Goal: Task Accomplishment & Management: Manage account settings

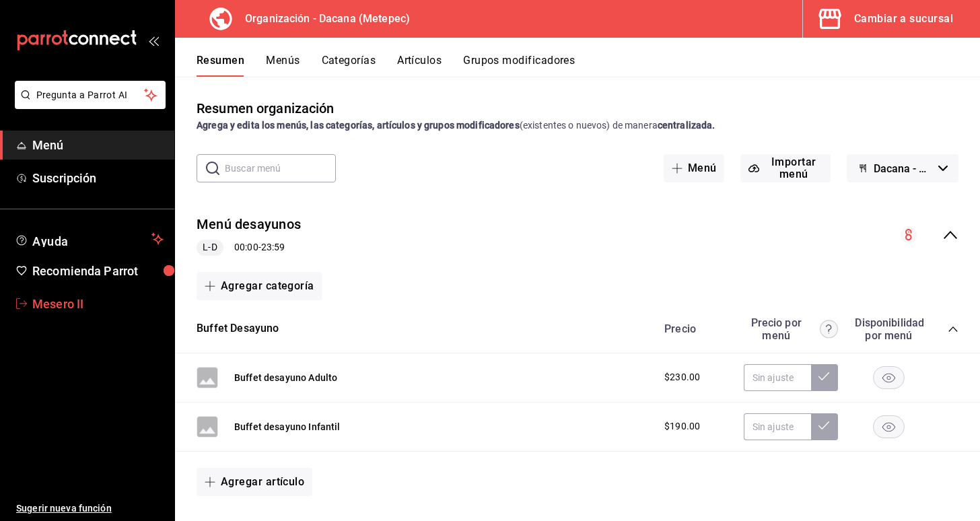
click at [112, 301] on span "Mesero II" at bounding box center [97, 304] width 131 height 18
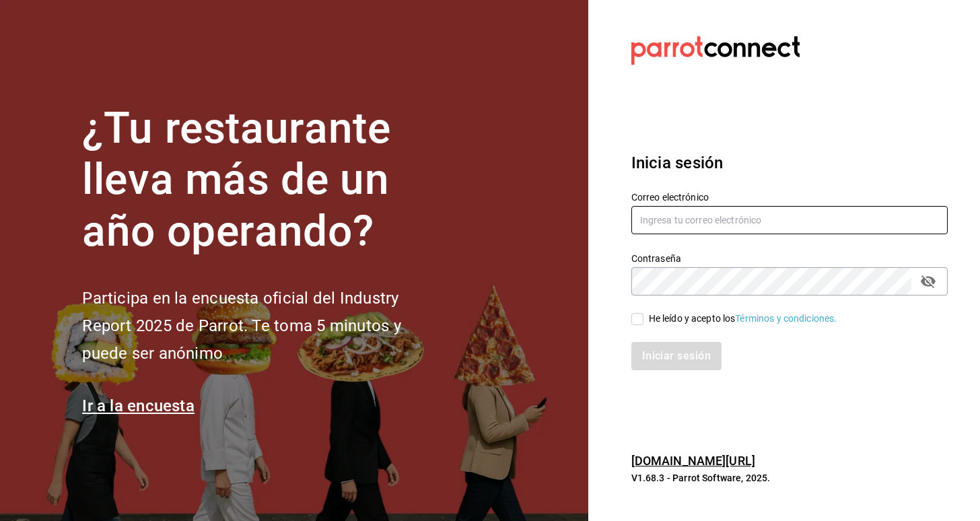
type input "leticialopezverdeja@gmail.com"
click at [683, 324] on div "He leído y acepto los Términos y condiciones." at bounding box center [743, 319] width 188 height 14
click at [643, 324] on input "He leído y acepto los Términos y condiciones." at bounding box center [637, 319] width 12 height 12
checkbox input "true"
click at [676, 357] on button "Iniciar sesión" at bounding box center [677, 356] width 92 height 28
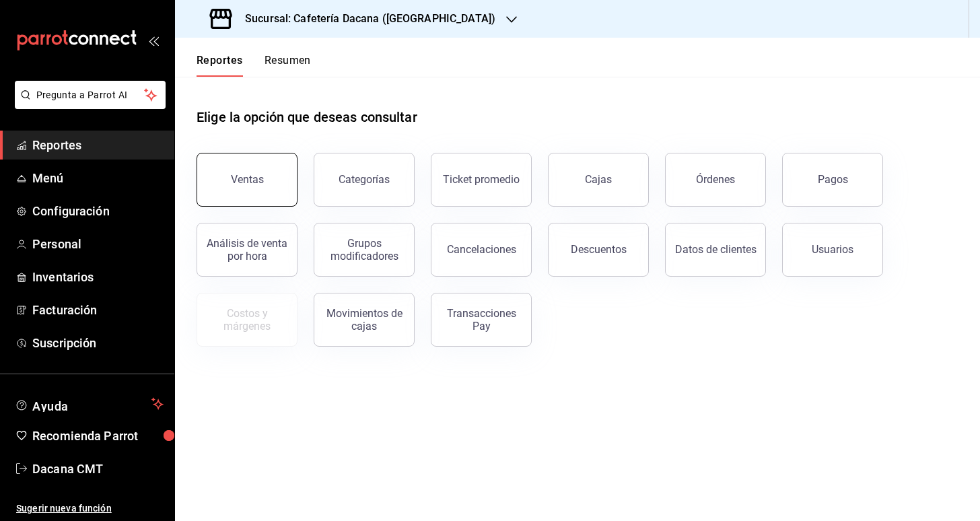
click at [258, 174] on div "Ventas" at bounding box center [247, 179] width 33 height 13
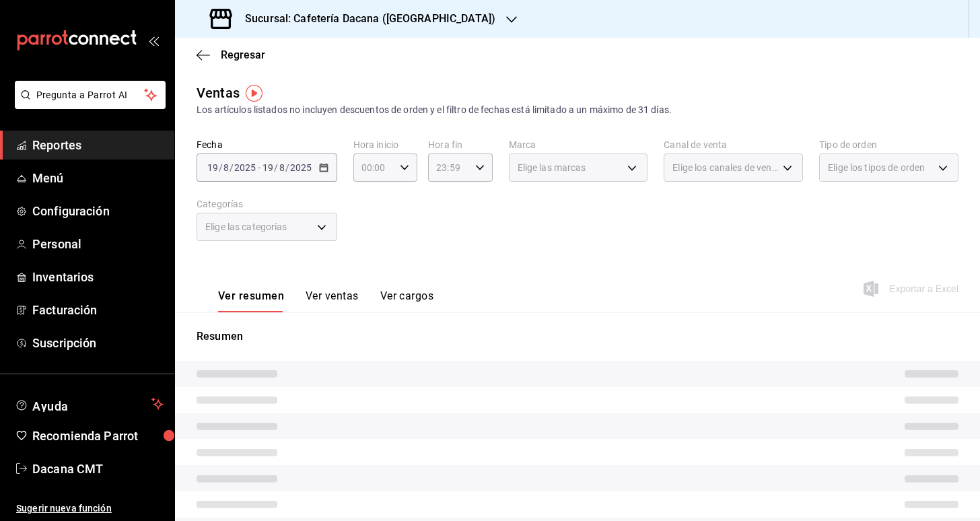
click at [342, 23] on h3 "Sucursal: Cafetería Dacana ([GEOGRAPHIC_DATA])" at bounding box center [364, 19] width 261 height 16
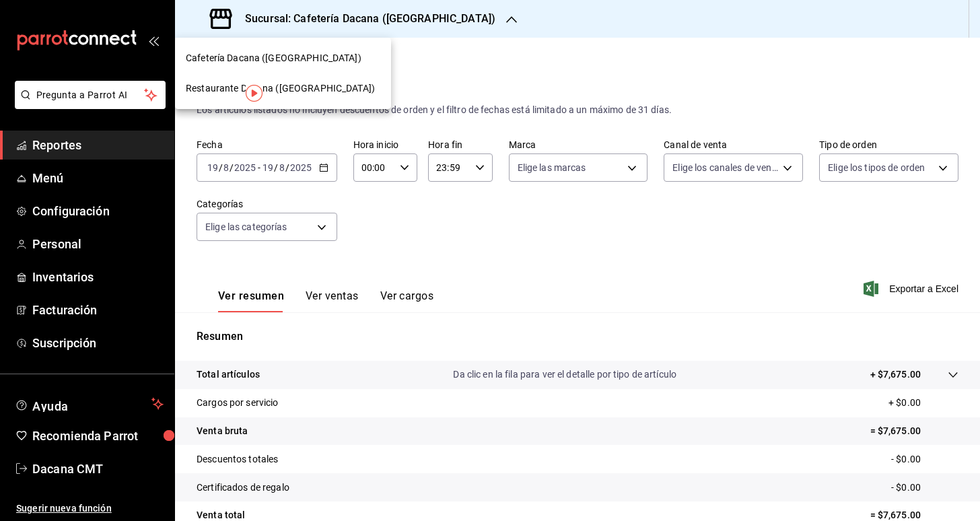
click at [315, 94] on span "Restaurante Dacana ([GEOGRAPHIC_DATA])" at bounding box center [280, 88] width 189 height 14
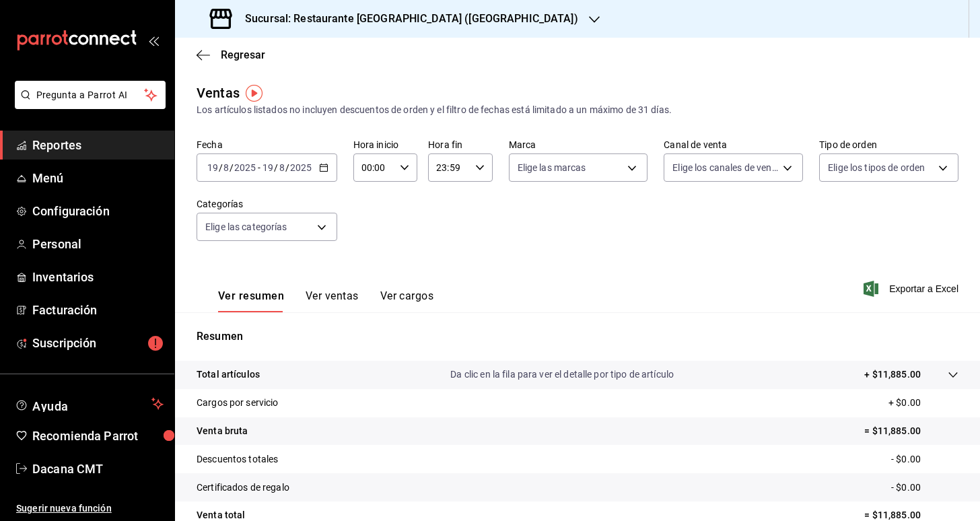
click at [320, 291] on button "Ver ventas" at bounding box center [332, 300] width 53 height 23
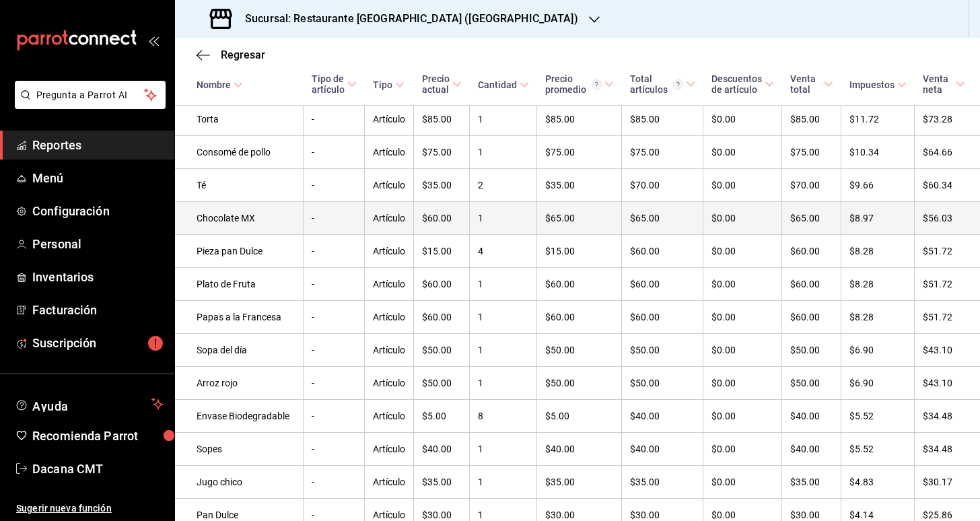
scroll to position [1158, 0]
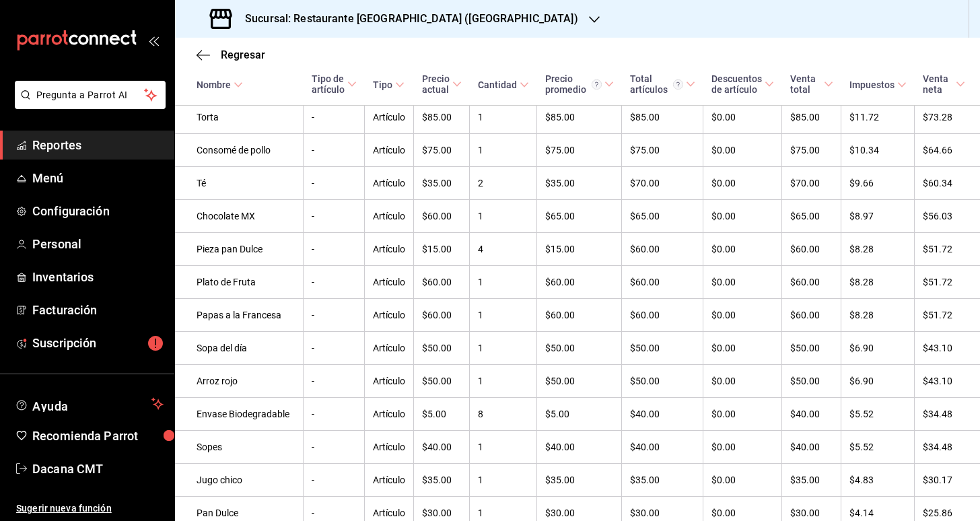
click at [420, 9] on div "Sucursal: Restaurante [GEOGRAPHIC_DATA] ([GEOGRAPHIC_DATA])" at bounding box center [395, 19] width 419 height 38
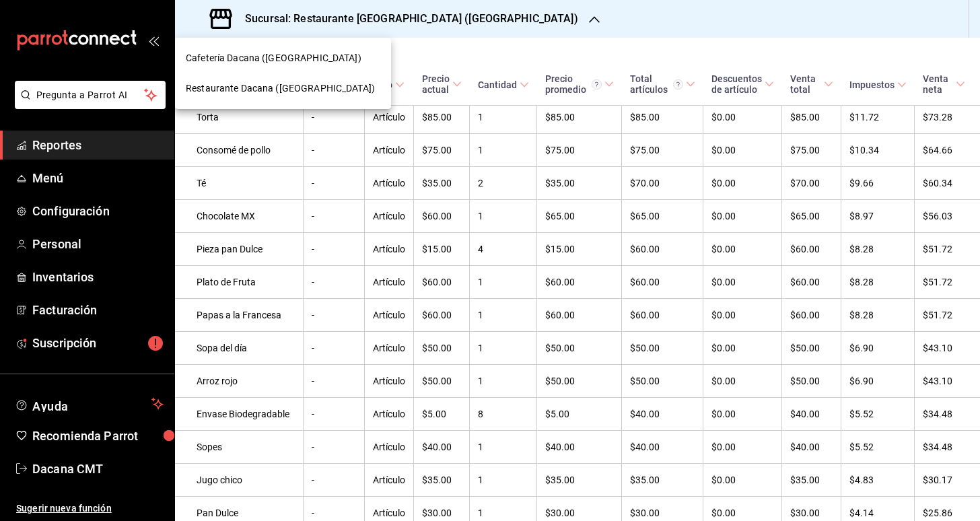
click at [341, 83] on span "Restaurante Dacana ([GEOGRAPHIC_DATA])" at bounding box center [280, 88] width 189 height 14
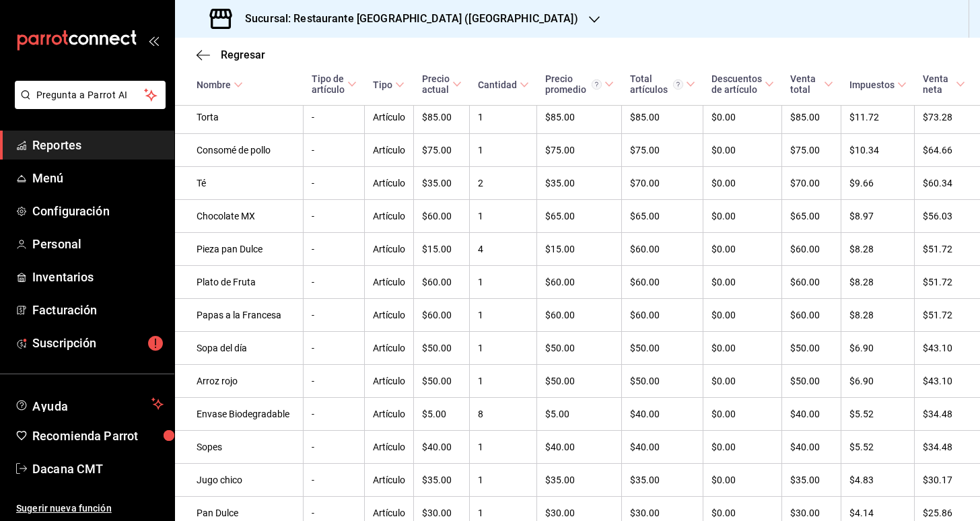
click at [352, 13] on h3 "Sucursal: Restaurante [GEOGRAPHIC_DATA] ([GEOGRAPHIC_DATA])" at bounding box center [406, 19] width 344 height 16
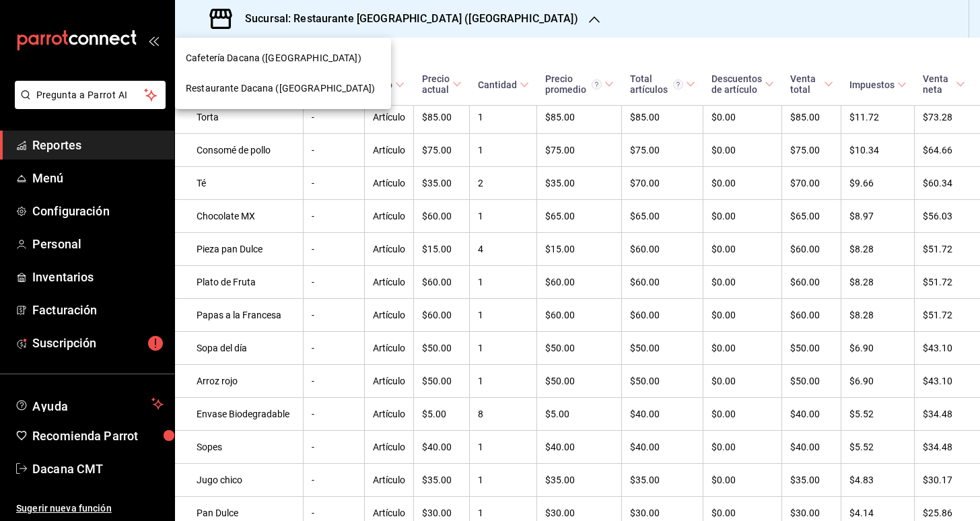
click at [287, 55] on span "Cafetería Dacana ([GEOGRAPHIC_DATA])" at bounding box center [274, 58] width 176 height 14
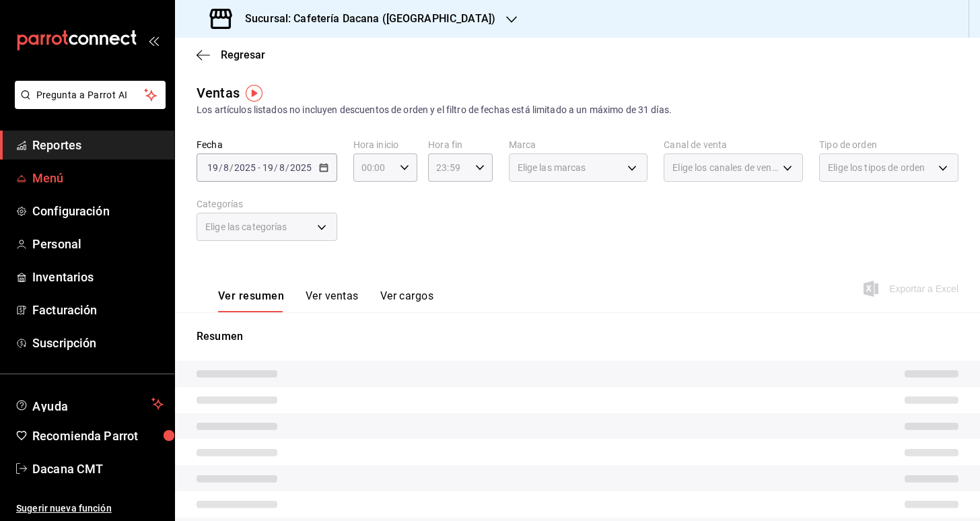
click at [69, 177] on span "Menú" at bounding box center [97, 178] width 131 height 18
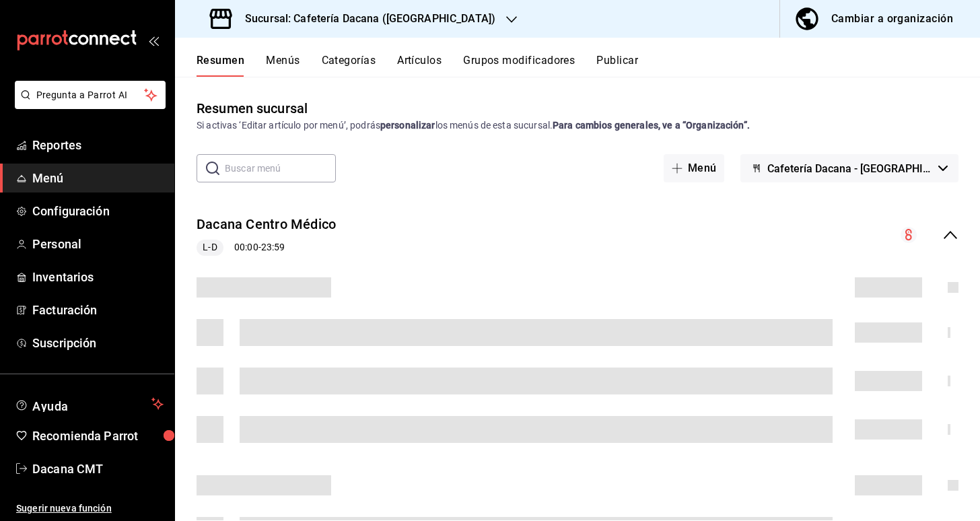
click at [909, 1] on button "Cambiar a organización" at bounding box center [874, 19] width 189 height 38
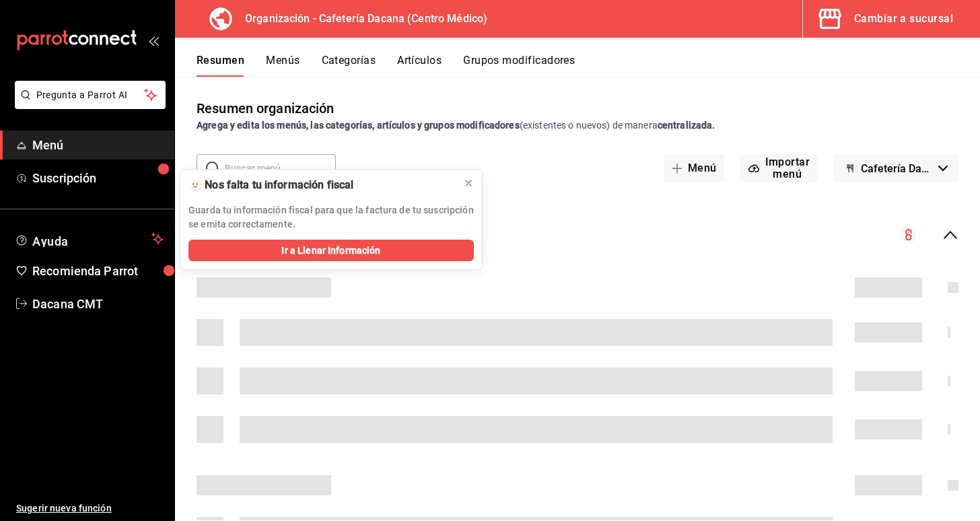
click at [431, 64] on button "Artículos" at bounding box center [419, 65] width 44 height 23
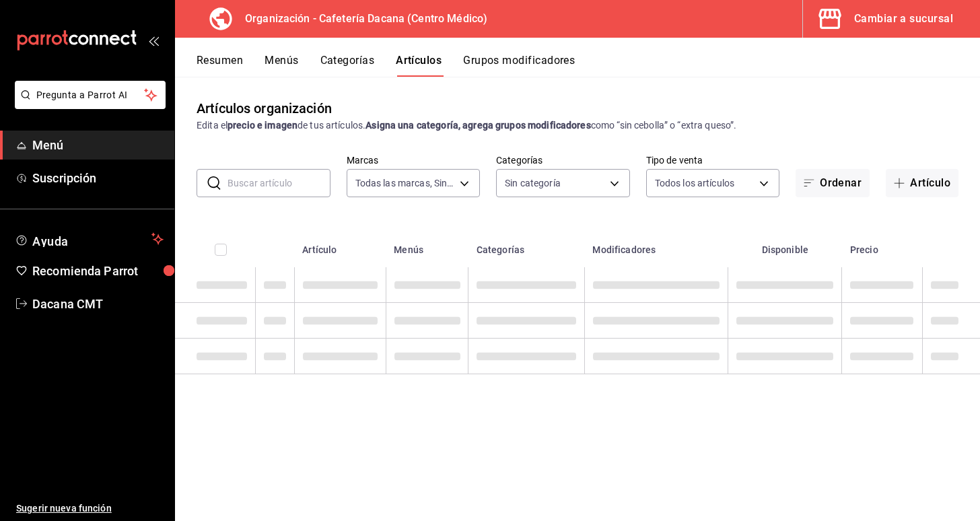
type input "a0320c57-62b3-4618-a301-82d02063390a,09012e2f-11cf-4729-9479-e66a44ac498f"
type input "6325caf4-8768-4d75-b4ac-f83889655f18,0fc848e1-ca8e-4cfc-a265-5a3d953b674c,42b45…"
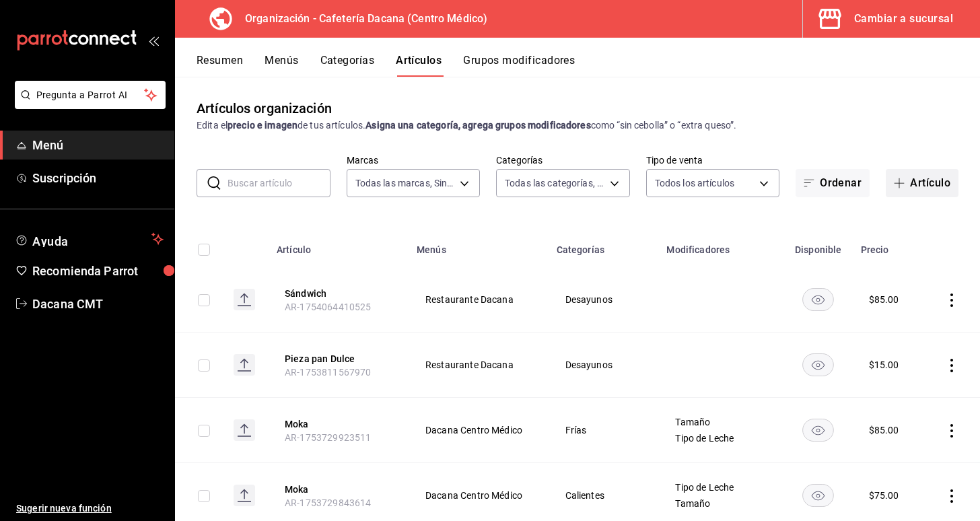
click at [920, 182] on button "Artículo" at bounding box center [922, 183] width 73 height 28
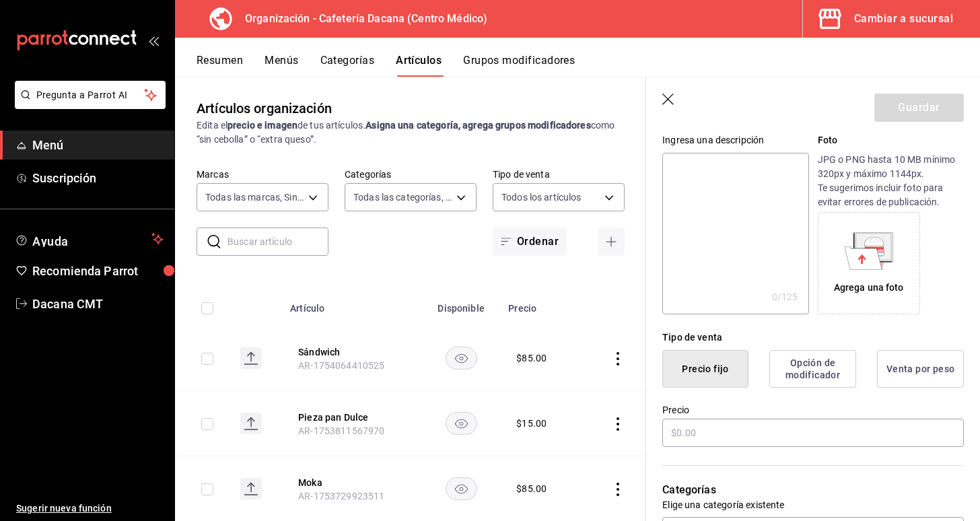
scroll to position [164, 0]
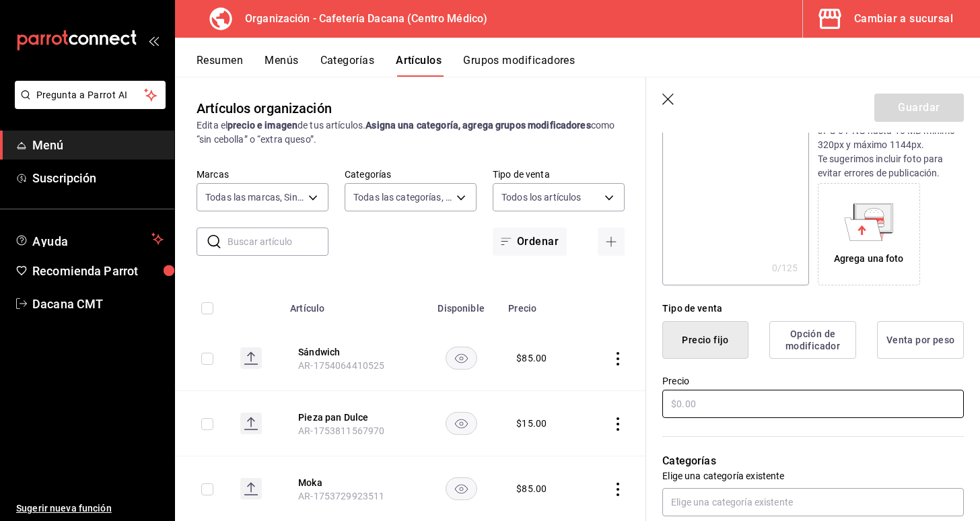
type input "Dona"
click at [761, 407] on input "text" at bounding box center [813, 404] width 302 height 28
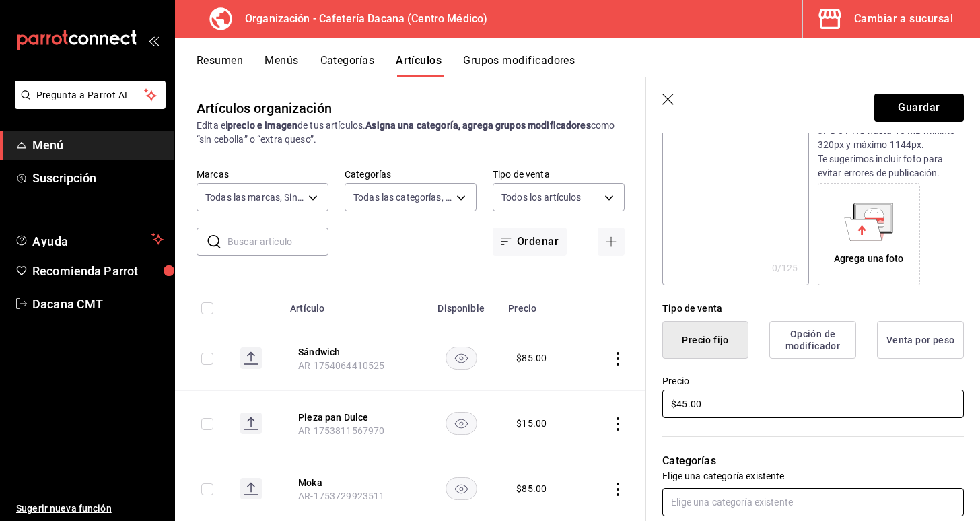
type input "$45.00"
click at [736, 494] on input "text" at bounding box center [813, 502] width 302 height 28
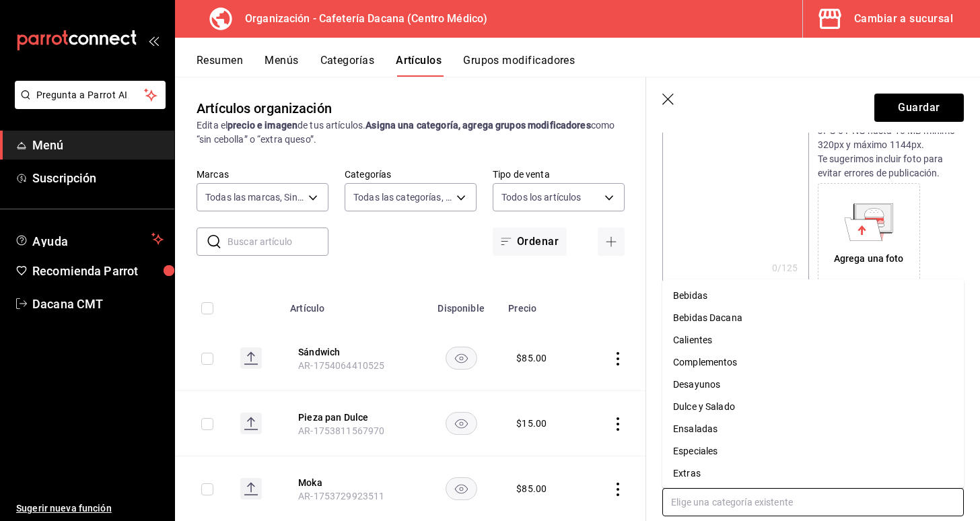
click at [734, 411] on li "Dulce y Salado" at bounding box center [813, 407] width 302 height 22
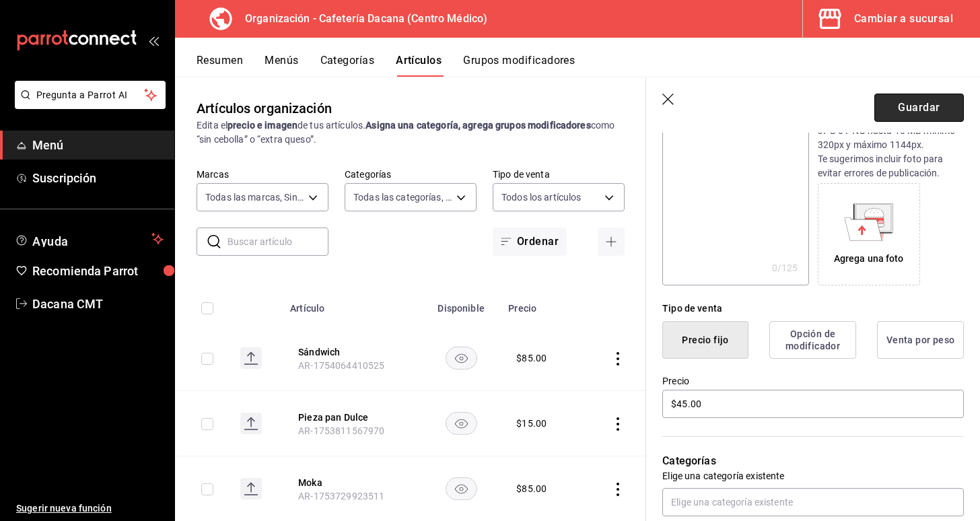
click at [916, 112] on button "Guardar" at bounding box center [919, 108] width 90 height 28
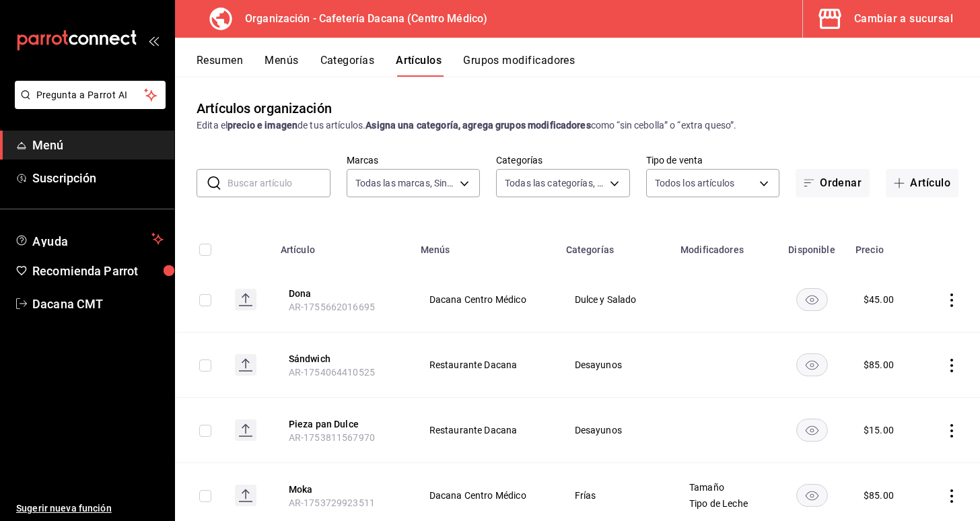
click at [950, 293] on icon "actions" at bounding box center [951, 299] width 13 height 13
click at [293, 57] on div at bounding box center [490, 260] width 980 height 521
click at [282, 61] on button "Menús" at bounding box center [282, 65] width 34 height 23
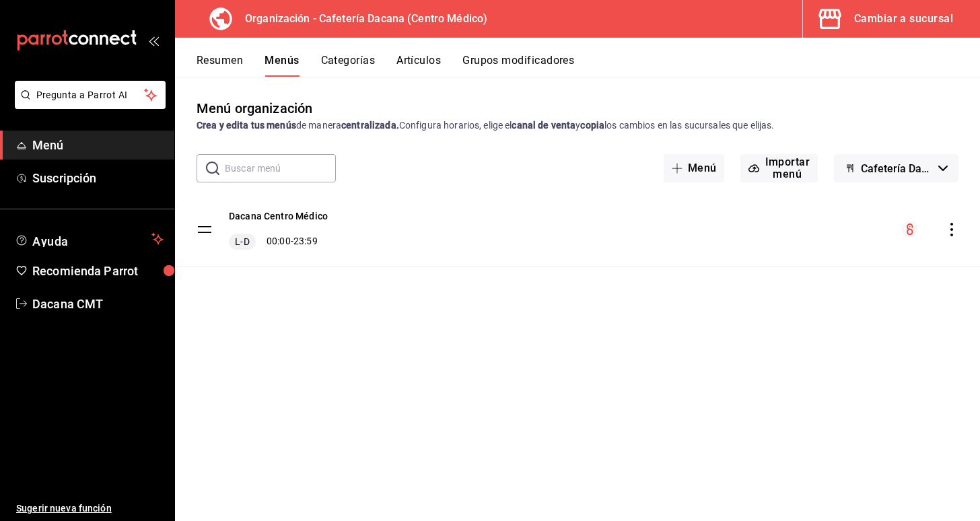
click at [951, 233] on icon "actions" at bounding box center [951, 229] width 13 height 13
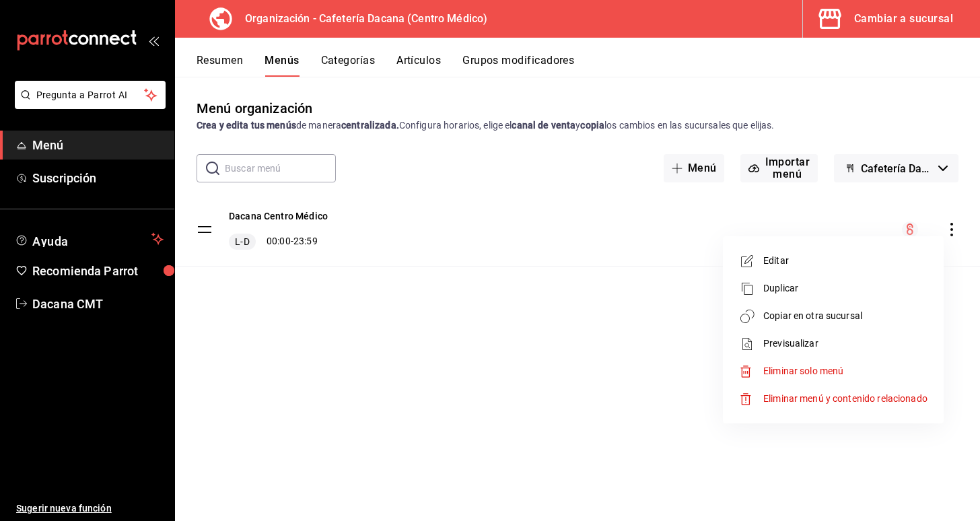
click at [834, 322] on span "Copiar en otra sucursal" at bounding box center [845, 316] width 164 height 14
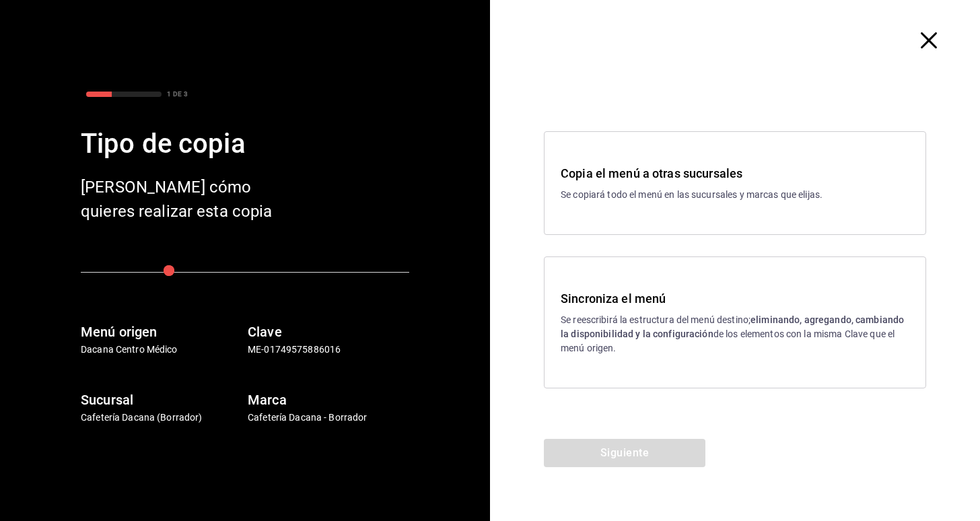
click at [623, 333] on strong "eliminando, agregando, cambiando la disponibilidad y la configuración" at bounding box center [732, 326] width 343 height 25
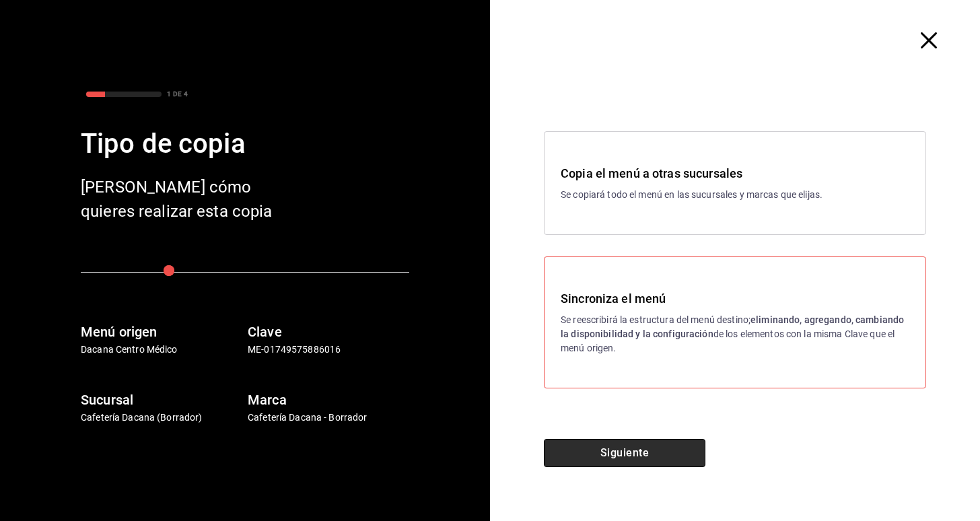
click at [633, 460] on button "Siguiente" at bounding box center [625, 453] width 162 height 28
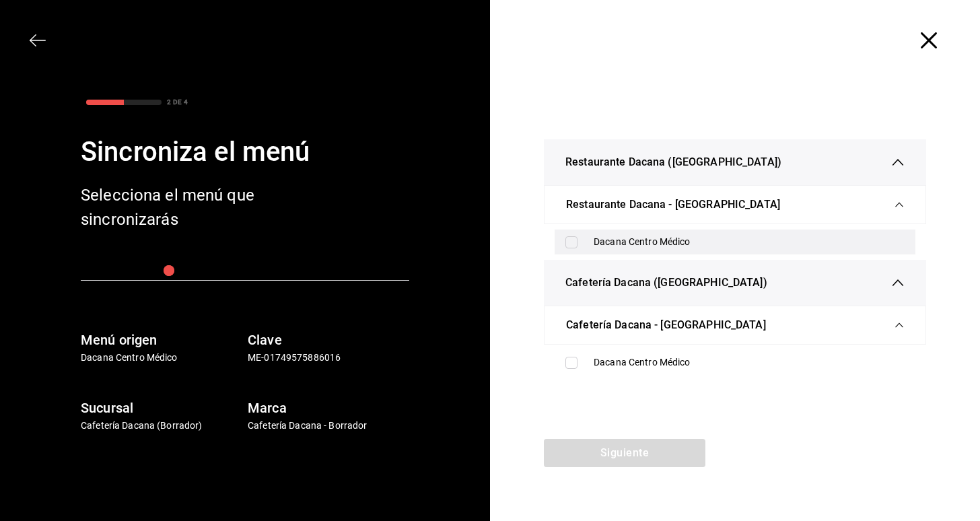
click at [619, 246] on div "Dacana Centro Médico" at bounding box center [749, 242] width 311 height 14
checkbox input "true"
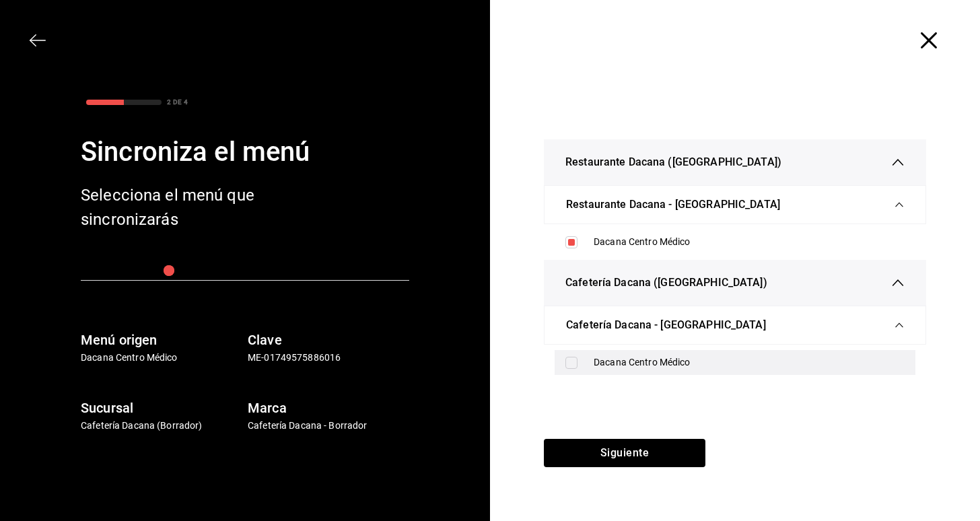
click at [606, 364] on div "Dacana Centro Médico" at bounding box center [749, 362] width 311 height 14
checkbox input "true"
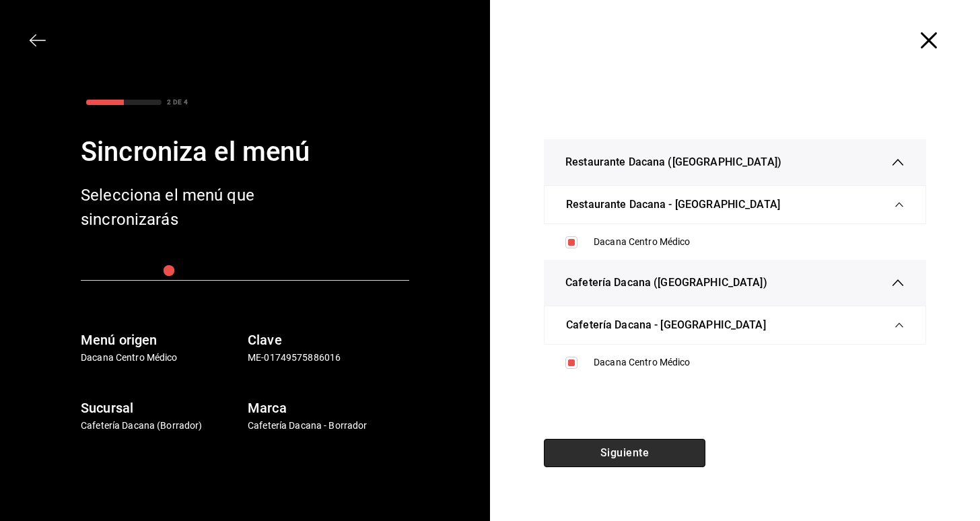
click at [612, 458] on button "Siguiente" at bounding box center [625, 453] width 162 height 28
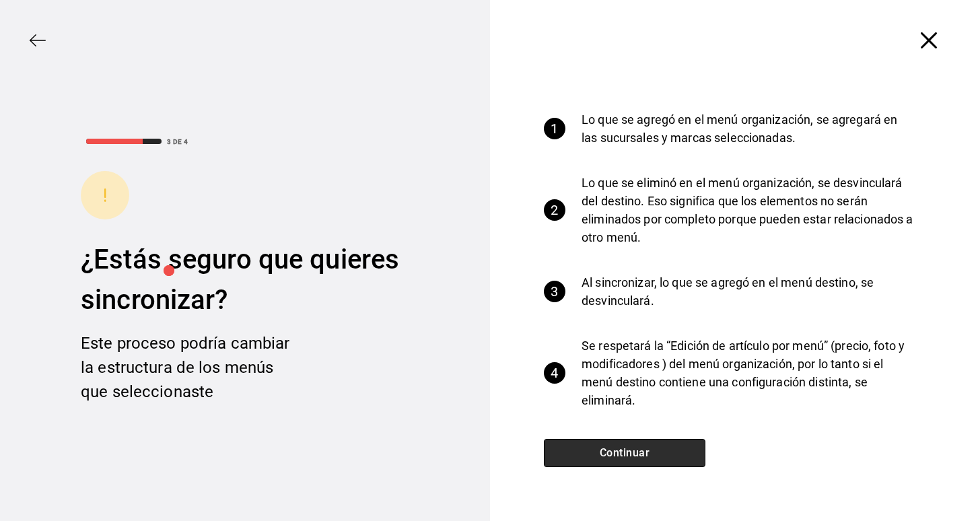
click at [612, 458] on button "Continuar" at bounding box center [625, 453] width 162 height 28
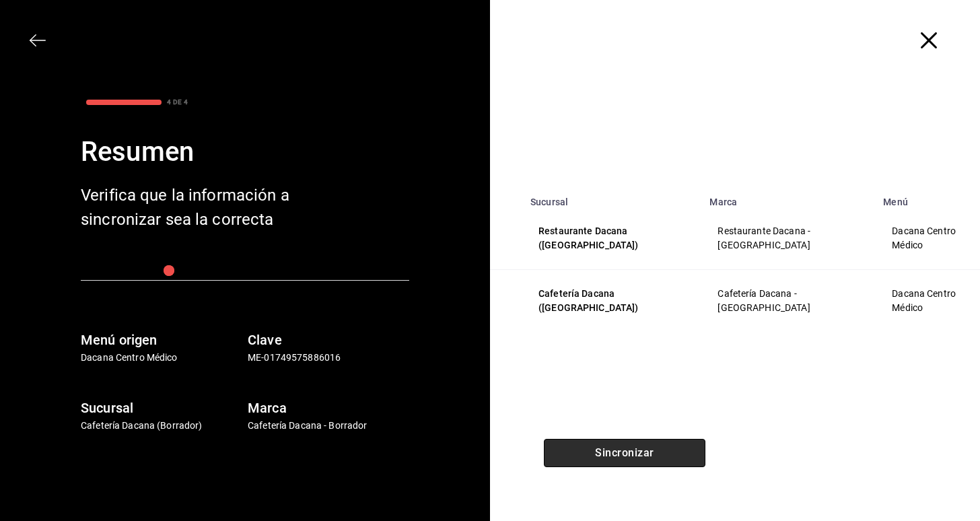
click at [612, 458] on button "Sincronizar" at bounding box center [625, 453] width 162 height 28
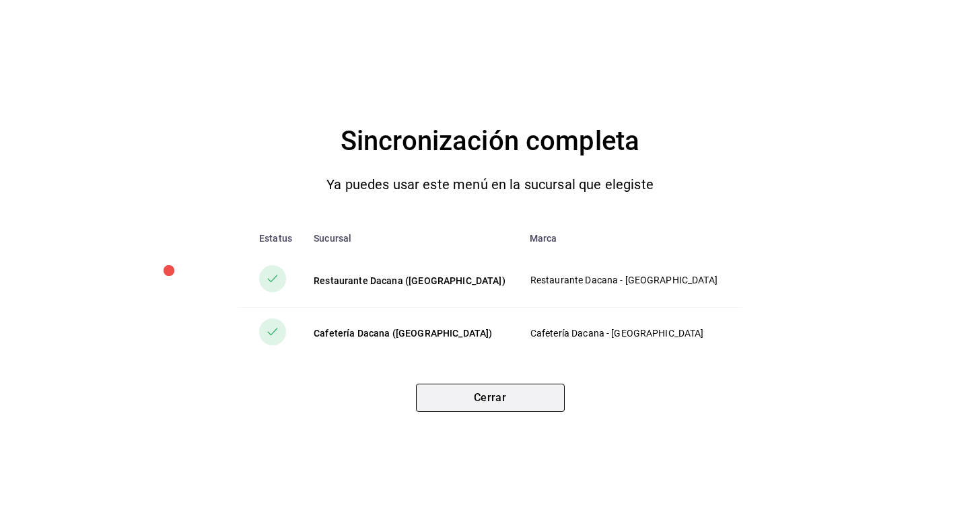
click at [534, 405] on button "Cerrar" at bounding box center [490, 398] width 149 height 28
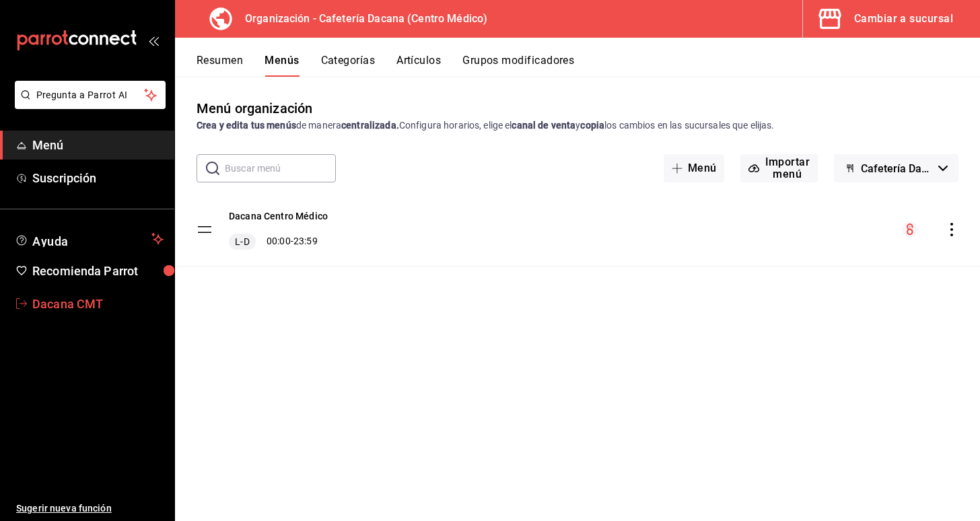
click at [89, 311] on span "Dacana CMT" at bounding box center [97, 304] width 131 height 18
